Goal: Communication & Community: Answer question/provide support

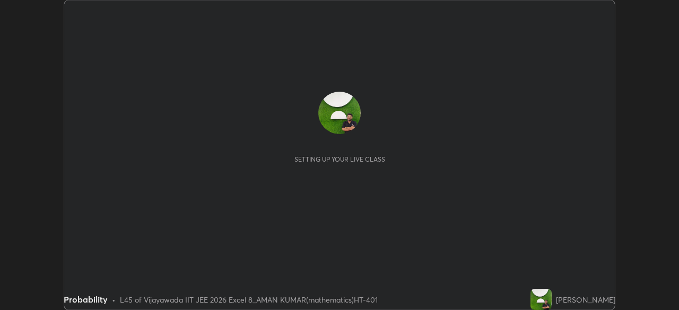
scroll to position [310, 678]
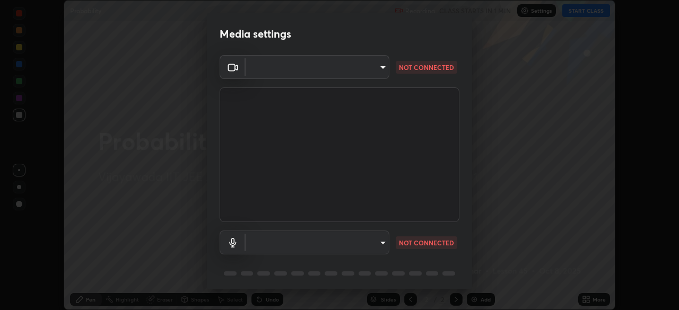
type input "6f7426810ab10ddc26f99c879c09b3b350455c9d5f75d8c710852e24c0f2ef13"
type input "default"
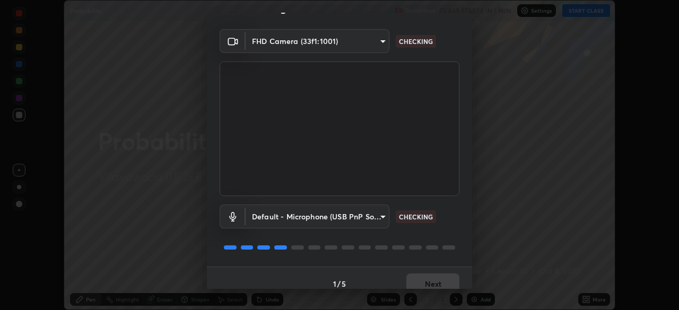
scroll to position [36, 0]
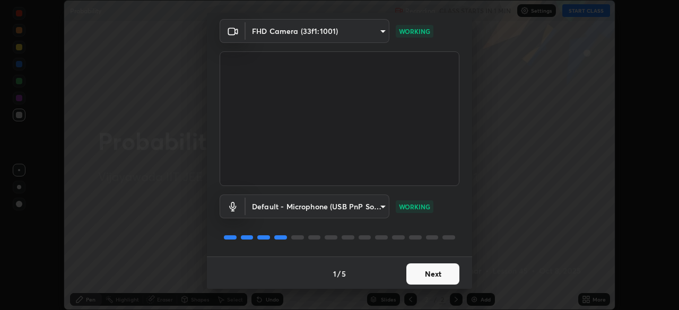
click at [427, 278] on button "Next" at bounding box center [432, 274] width 53 height 21
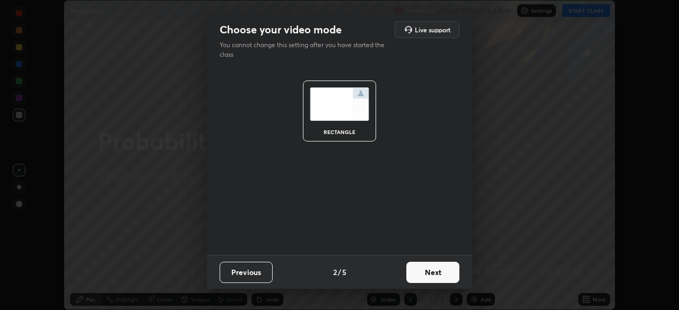
click at [433, 280] on button "Next" at bounding box center [432, 272] width 53 height 21
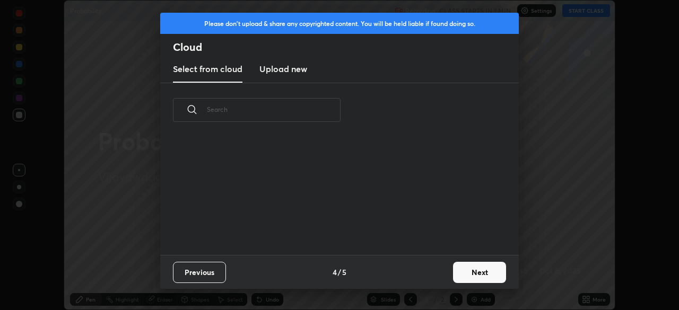
click at [464, 278] on button "Next" at bounding box center [479, 272] width 53 height 21
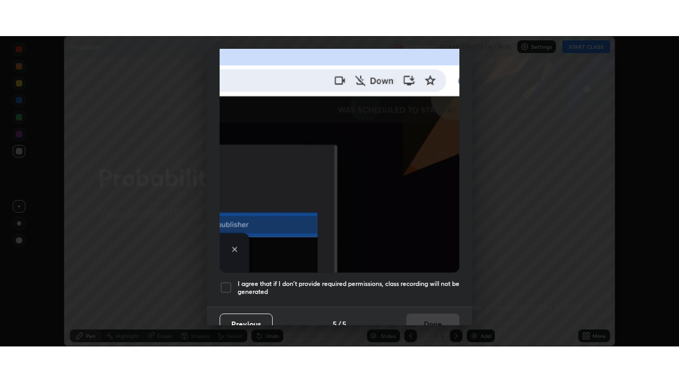
scroll to position [254, 0]
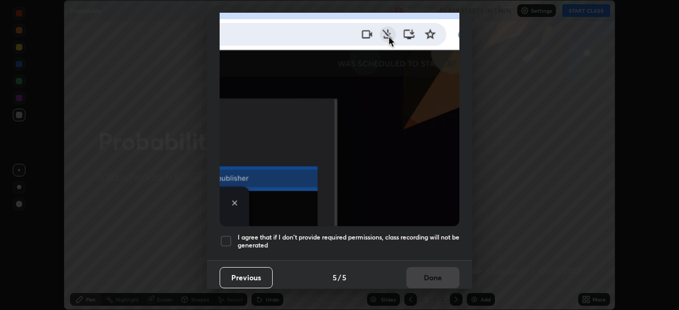
click at [230, 238] on div at bounding box center [225, 241] width 13 height 13
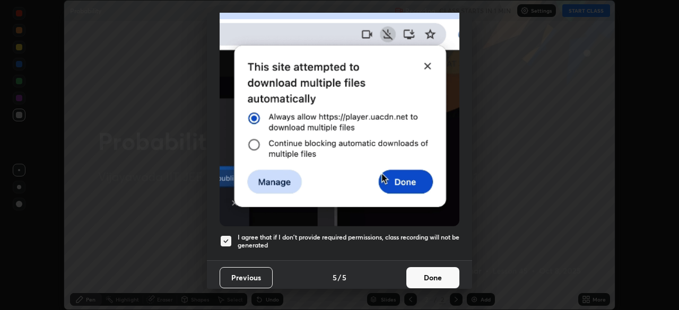
click at [424, 273] on button "Done" at bounding box center [432, 277] width 53 height 21
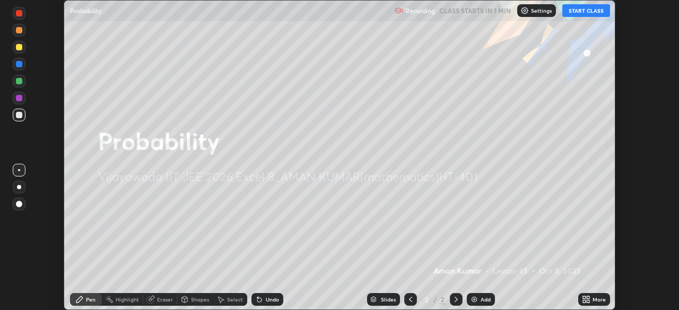
click at [585, 11] on button "START CLASS" at bounding box center [586, 10] width 48 height 13
click at [478, 303] on div "Add" at bounding box center [481, 299] width 28 height 13
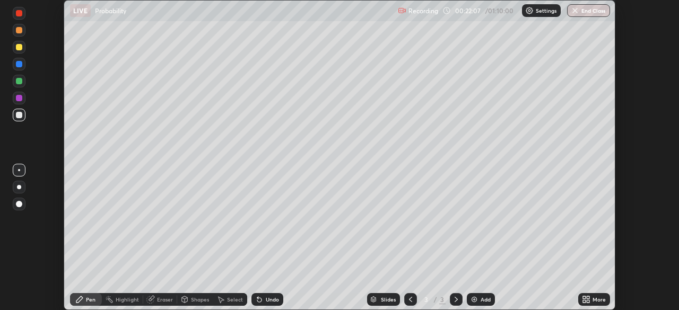
click at [477, 296] on img at bounding box center [474, 299] width 8 height 8
click at [587, 301] on icon at bounding box center [587, 301] width 3 height 3
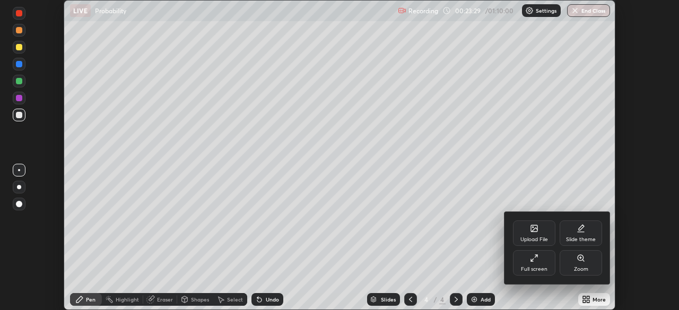
click at [544, 267] on div "Full screen" at bounding box center [534, 269] width 27 height 5
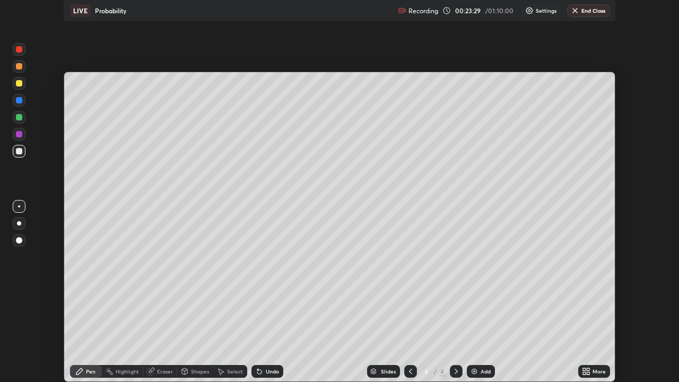
scroll to position [382, 679]
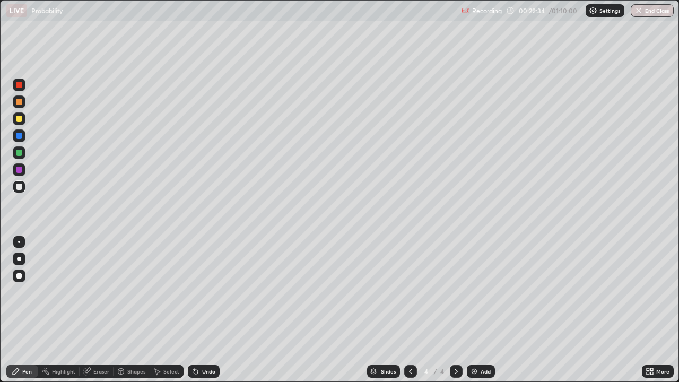
click at [205, 310] on div "Undo" at bounding box center [204, 371] width 32 height 13
click at [209, 310] on div "Undo" at bounding box center [208, 370] width 13 height 5
click at [208, 310] on div "Undo" at bounding box center [208, 370] width 13 height 5
click at [93, 310] on div "Eraser" at bounding box center [101, 370] width 16 height 5
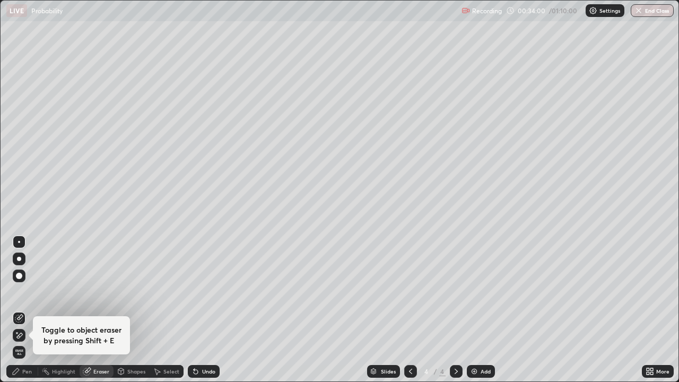
click at [17, 310] on icon at bounding box center [16, 332] width 1 height 1
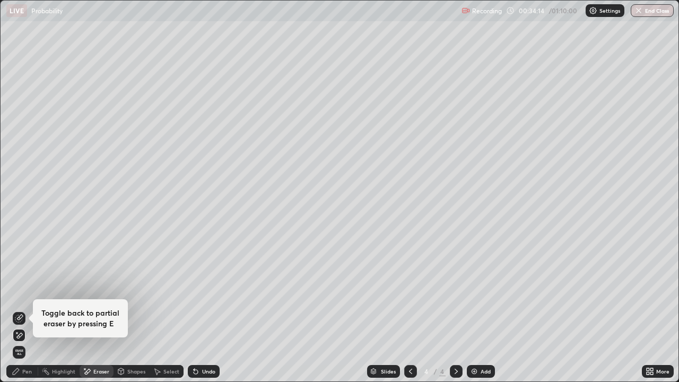
click at [20, 310] on div "Pen" at bounding box center [22, 371] width 32 height 13
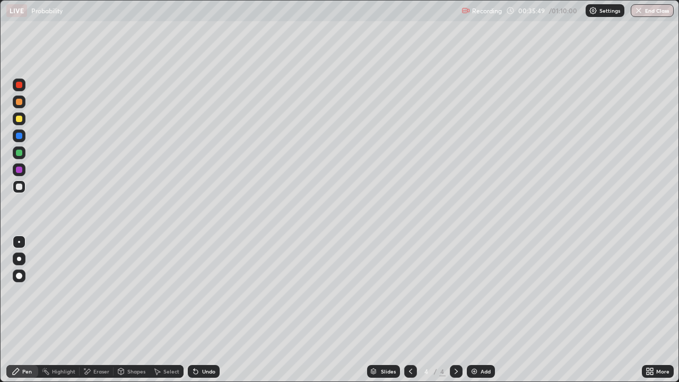
click at [475, 310] on img at bounding box center [474, 371] width 8 height 8
click at [202, 310] on div "Undo" at bounding box center [208, 370] width 13 height 5
click at [204, 310] on div "Undo" at bounding box center [208, 370] width 13 height 5
click at [198, 310] on div "Undo" at bounding box center [204, 371] width 32 height 13
click at [195, 310] on icon at bounding box center [196, 372] width 4 height 4
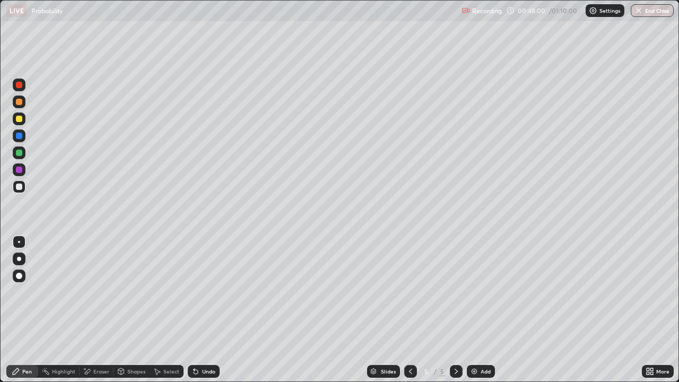
click at [14, 310] on div at bounding box center [19, 296] width 17 height 127
click at [89, 310] on icon at bounding box center [88, 370] width 6 height 5
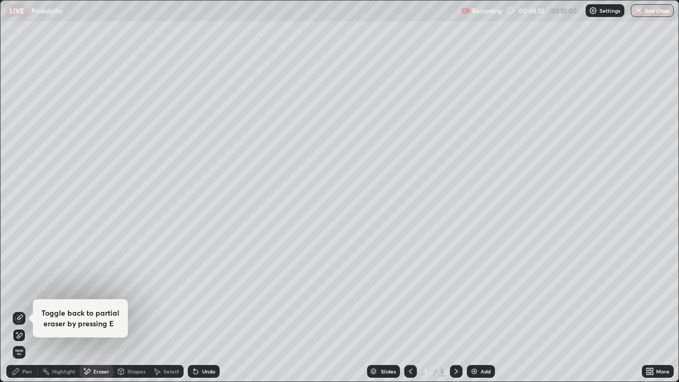
click at [24, 310] on div "Pen" at bounding box center [27, 370] width 10 height 5
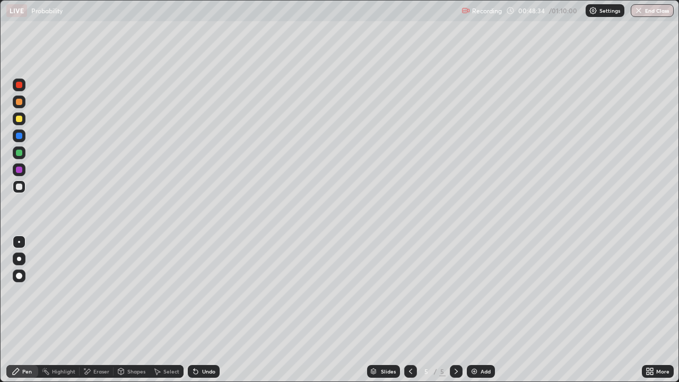
click at [356, 310] on div "Slides 5 / 5 Add" at bounding box center [430, 371] width 422 height 21
click at [484, 310] on div "Add" at bounding box center [481, 371] width 28 height 13
click at [470, 310] on img at bounding box center [474, 371] width 8 height 8
click at [475, 310] on img at bounding box center [474, 371] width 8 height 8
click at [645, 16] on button "End Class" at bounding box center [652, 10] width 42 height 13
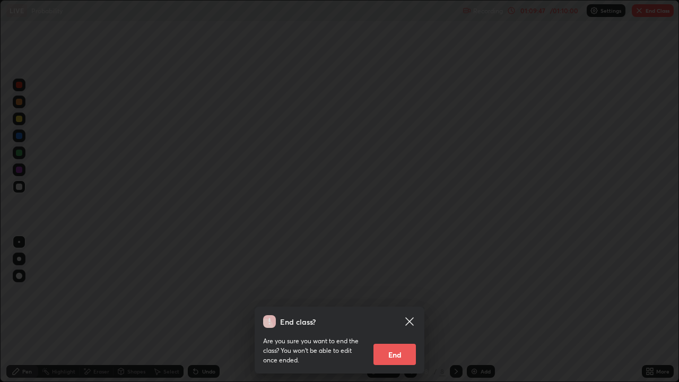
click at [400, 310] on button "End" at bounding box center [394, 354] width 42 height 21
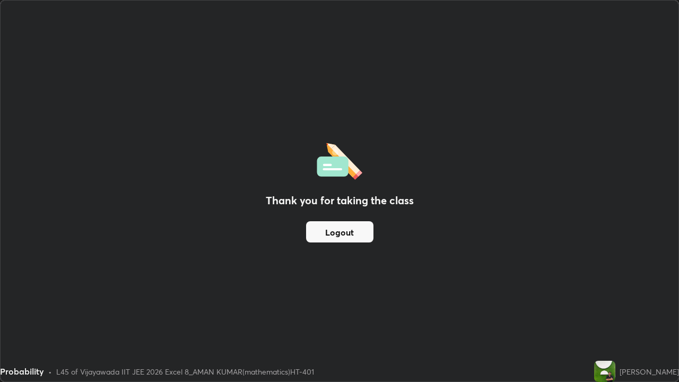
click at [363, 230] on button "Logout" at bounding box center [339, 231] width 67 height 21
